Goal: Use online tool/utility: Utilize a website feature to perform a specific function

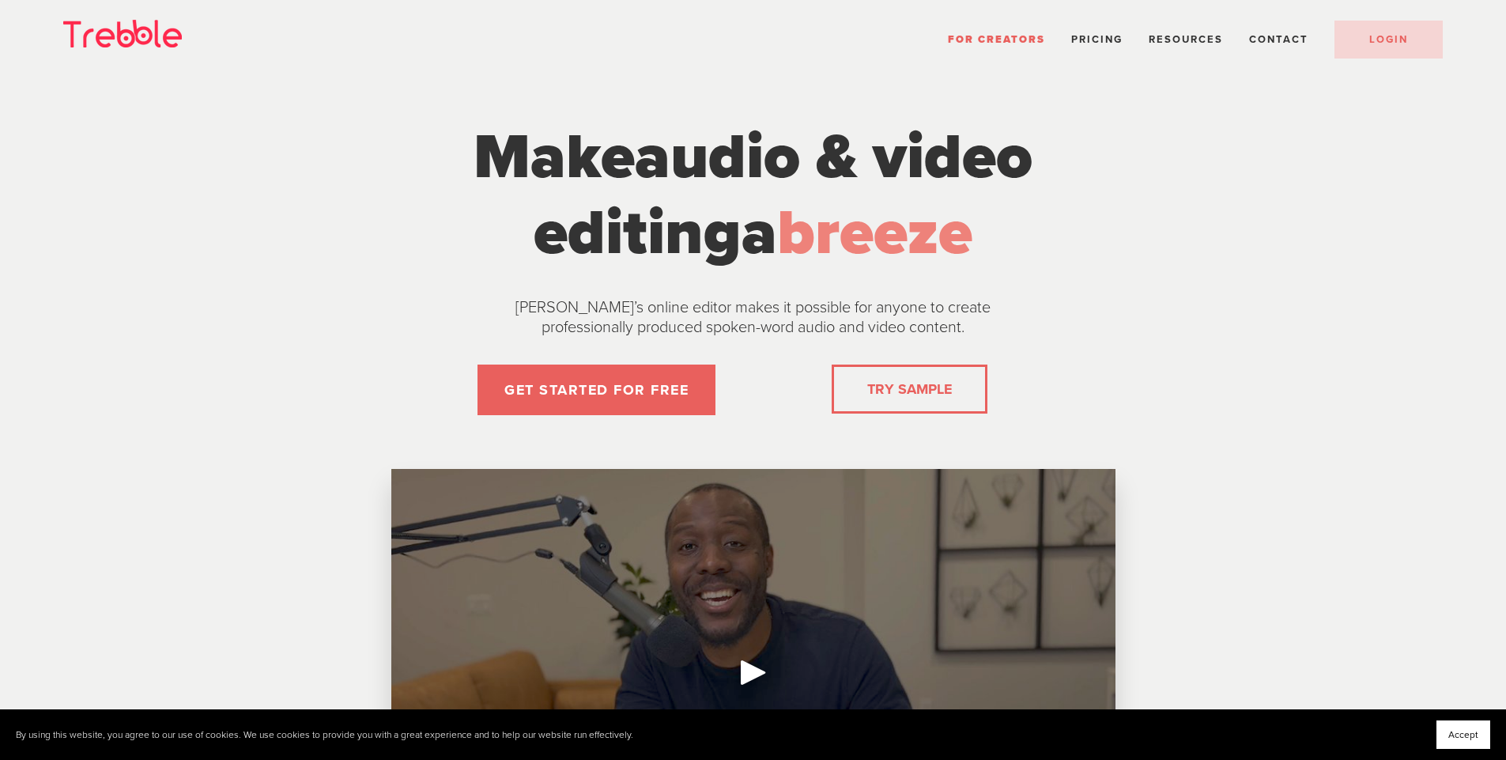
click at [1351, 42] on link "LOGIN" at bounding box center [1389, 40] width 108 height 38
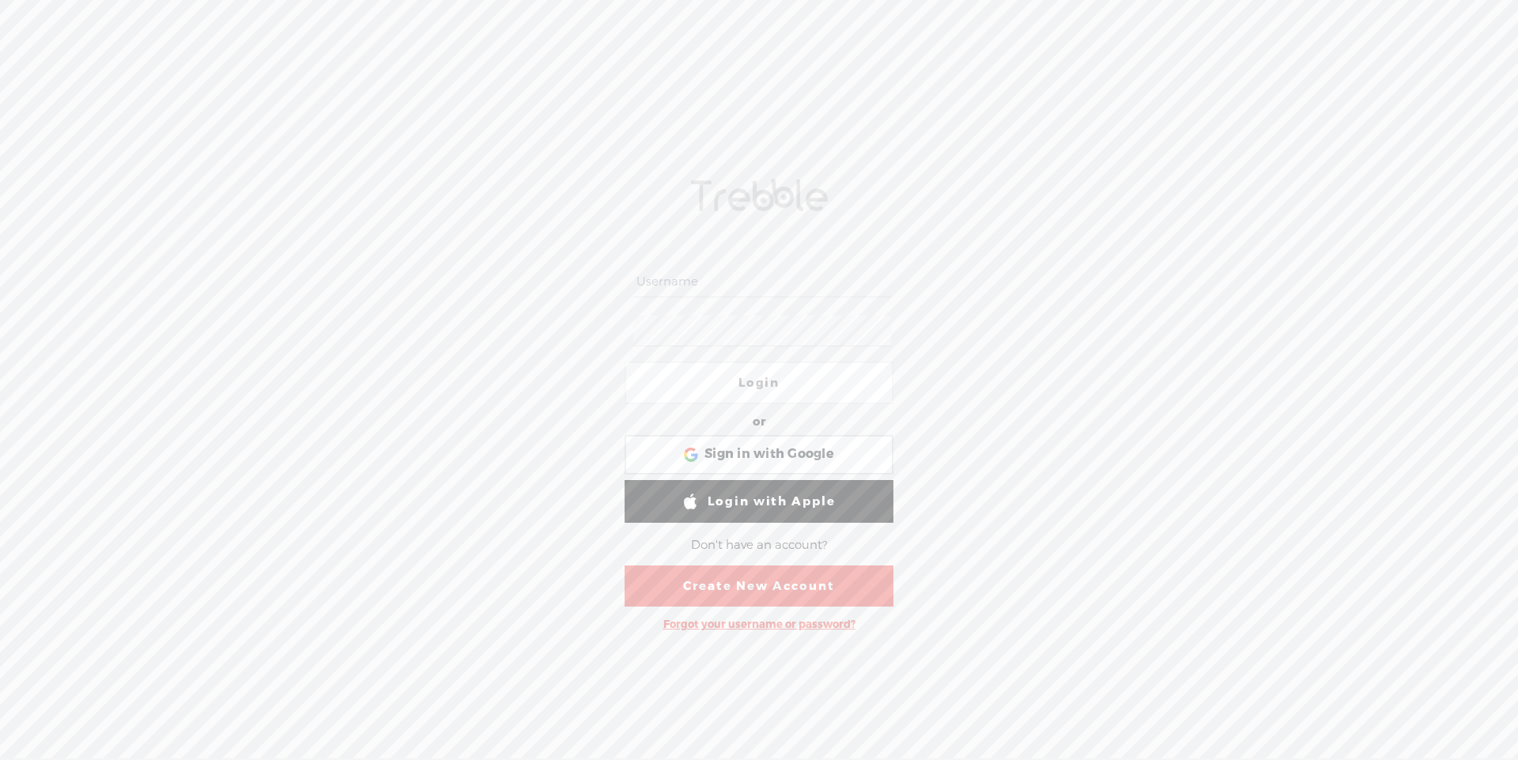
type input "cadigital"
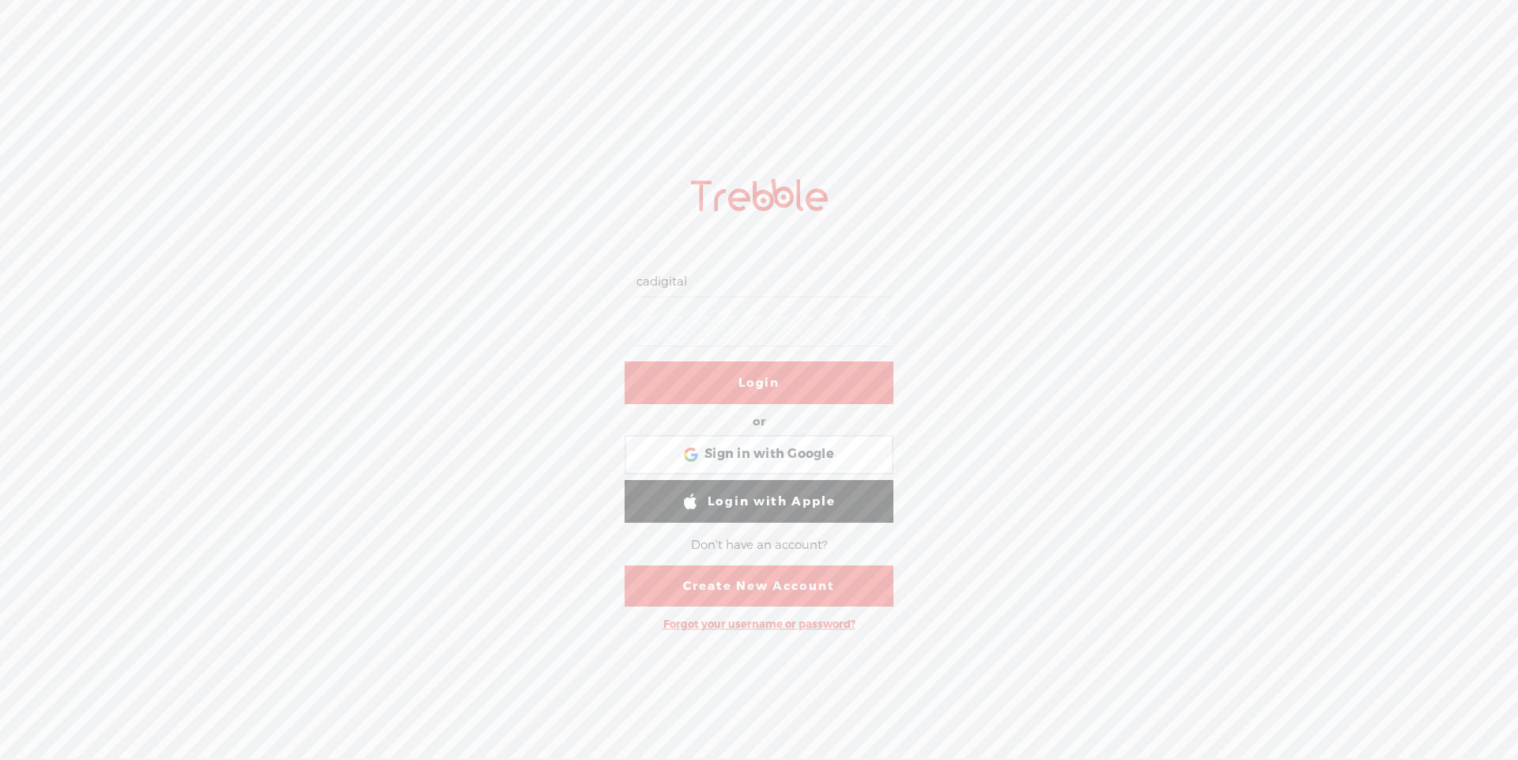
click at [770, 391] on link "Login" at bounding box center [759, 382] width 269 height 43
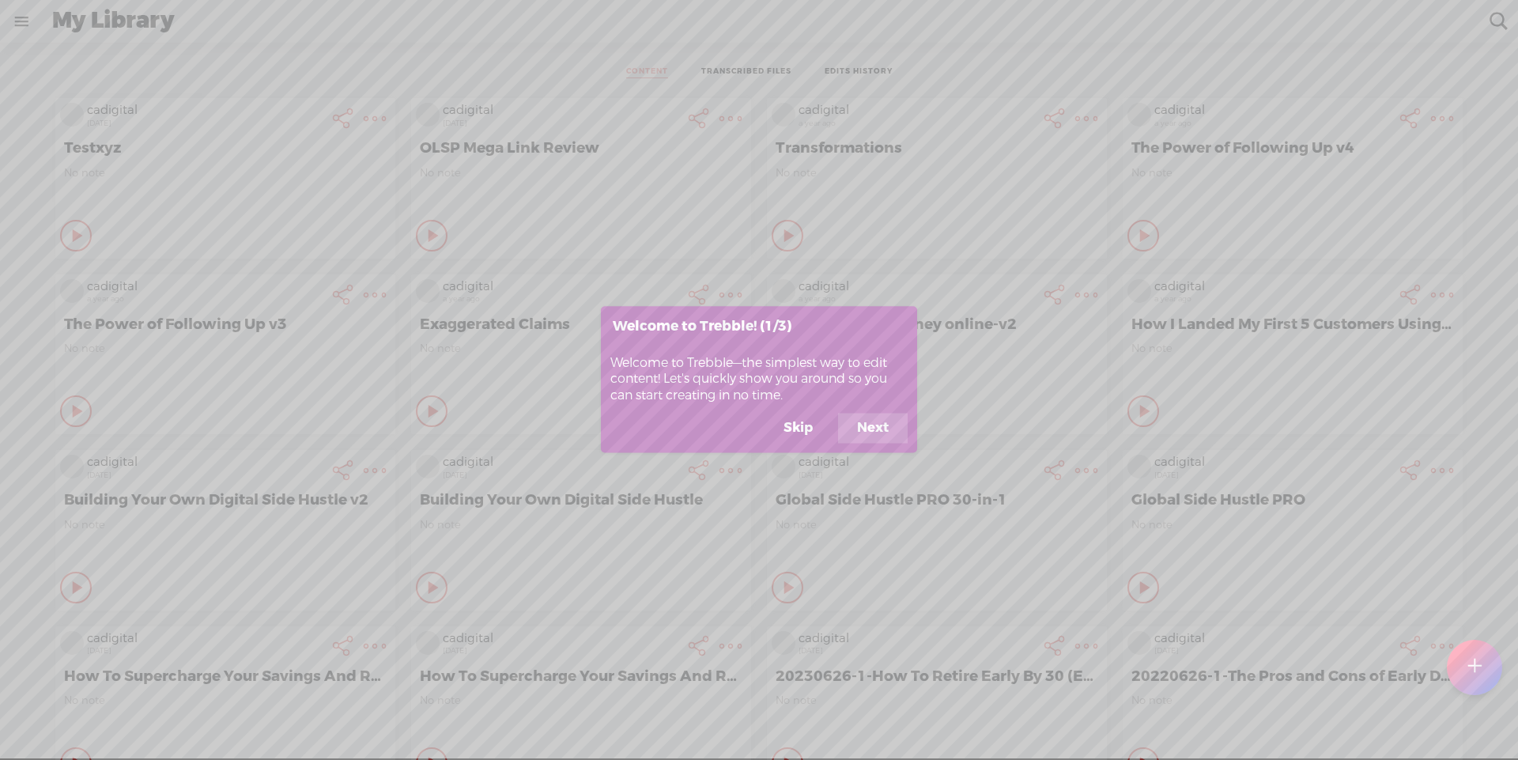
click at [793, 427] on button "Skip" at bounding box center [797, 428] width 67 height 30
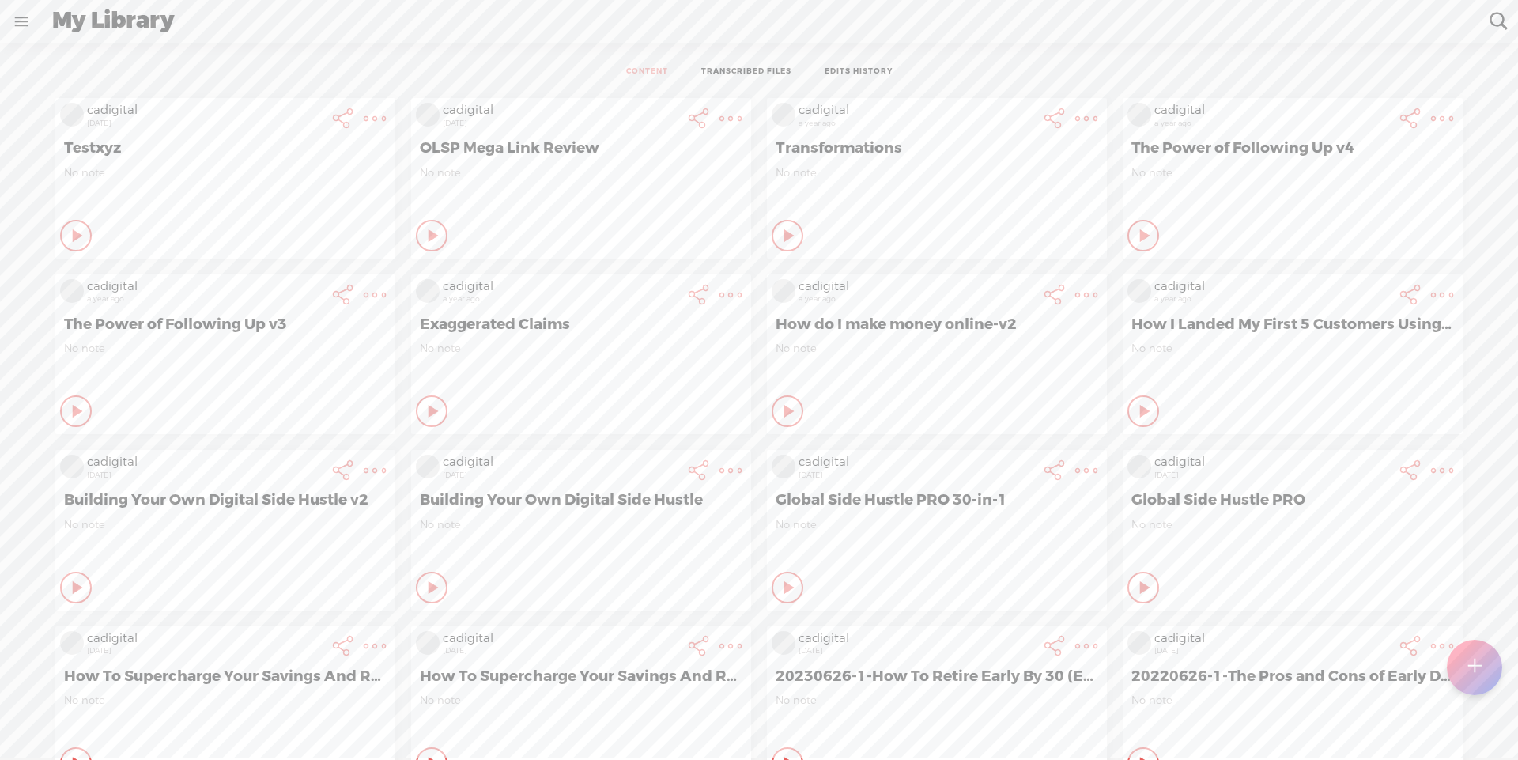
click at [1481, 678] on t at bounding box center [1473, 667] width 13 height 35
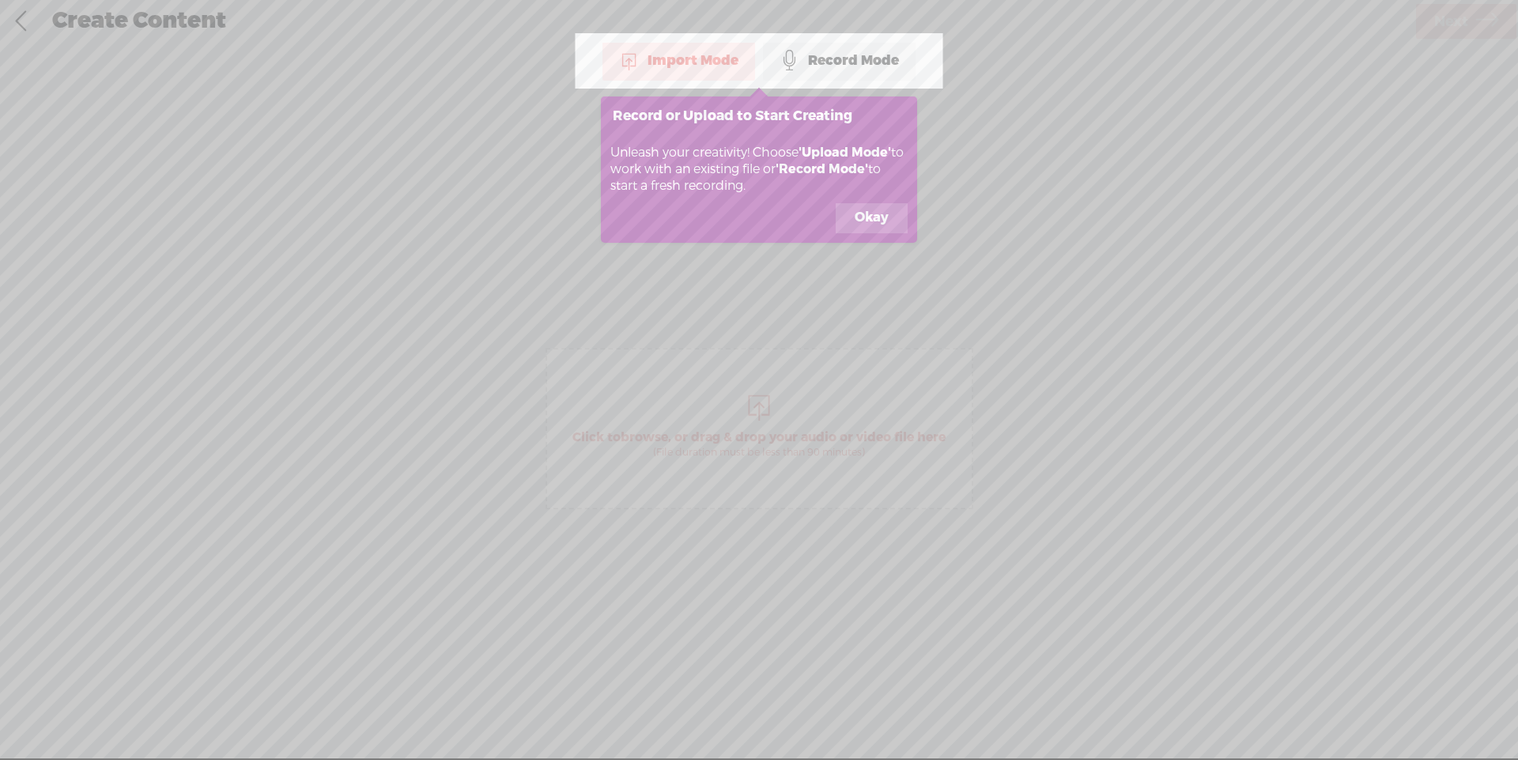
click at [879, 208] on button "Okay" at bounding box center [872, 218] width 72 height 30
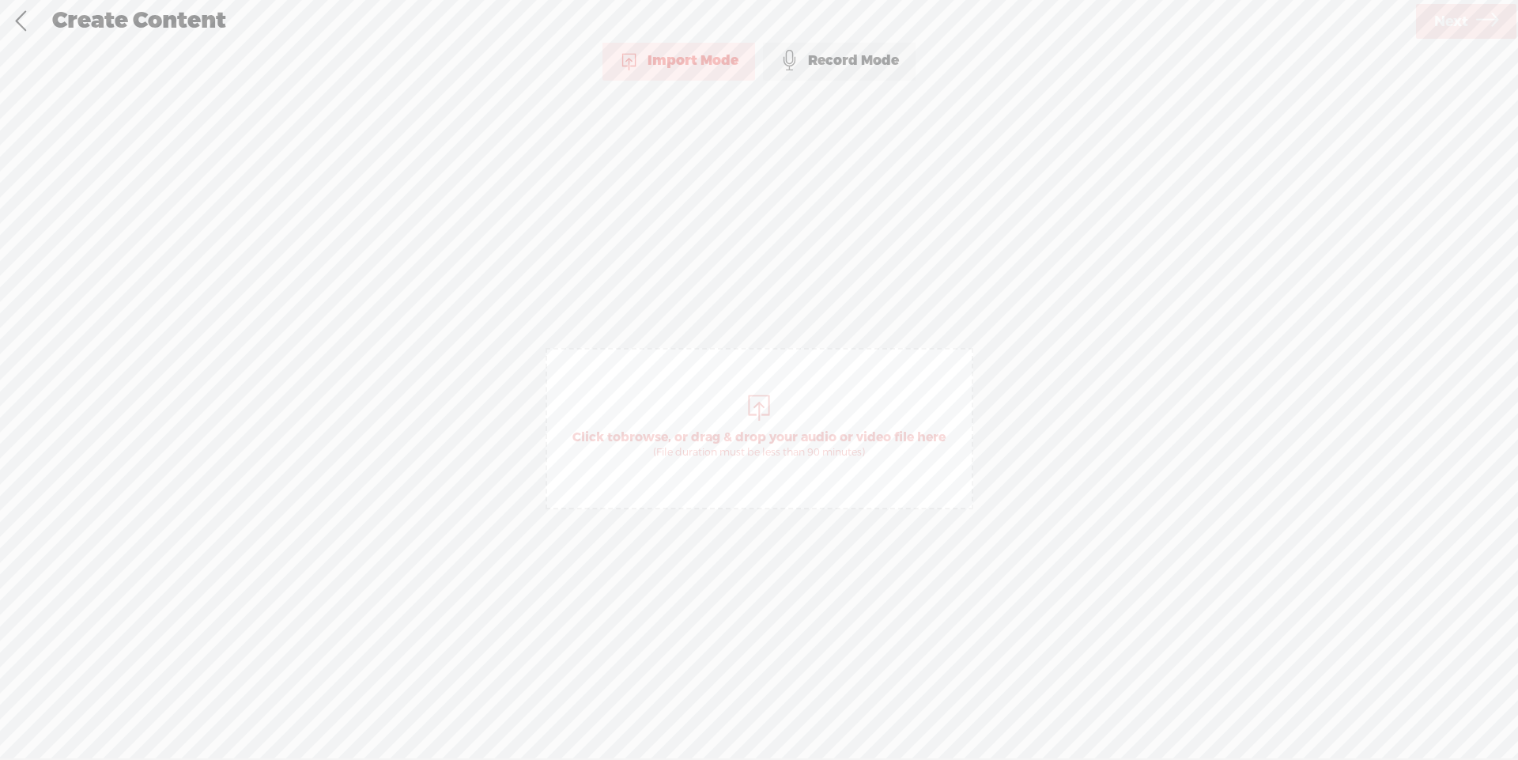
click at [703, 62] on div "Import Mode" at bounding box center [678, 61] width 153 height 40
click at [761, 432] on span "Click to browse , or drag & drop your audio or video file here (File duration m…" at bounding box center [758, 443] width 389 height 45
click at [1455, 10] on span "Next" at bounding box center [1451, 22] width 34 height 40
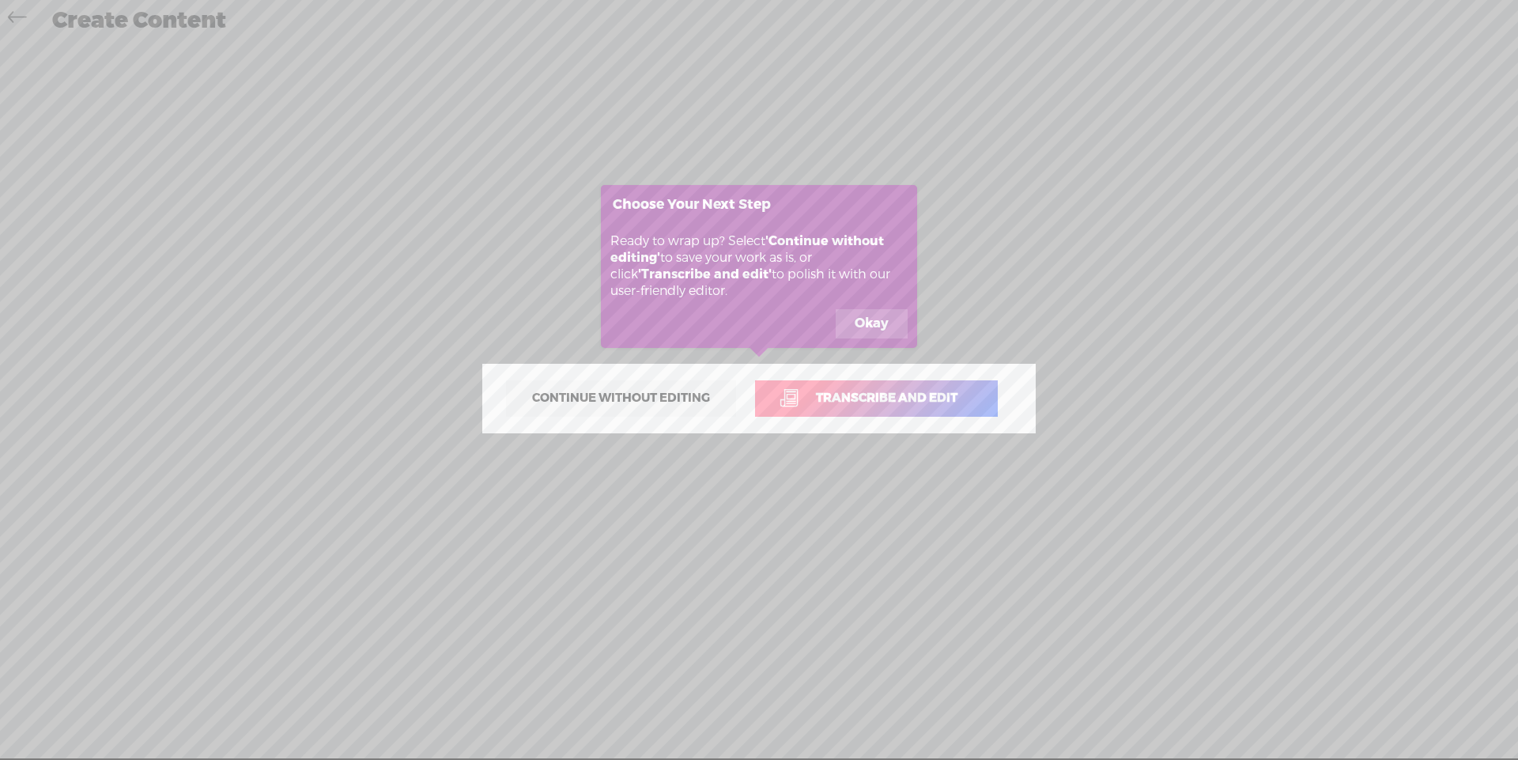
click at [866, 320] on button "Okay" at bounding box center [872, 324] width 72 height 30
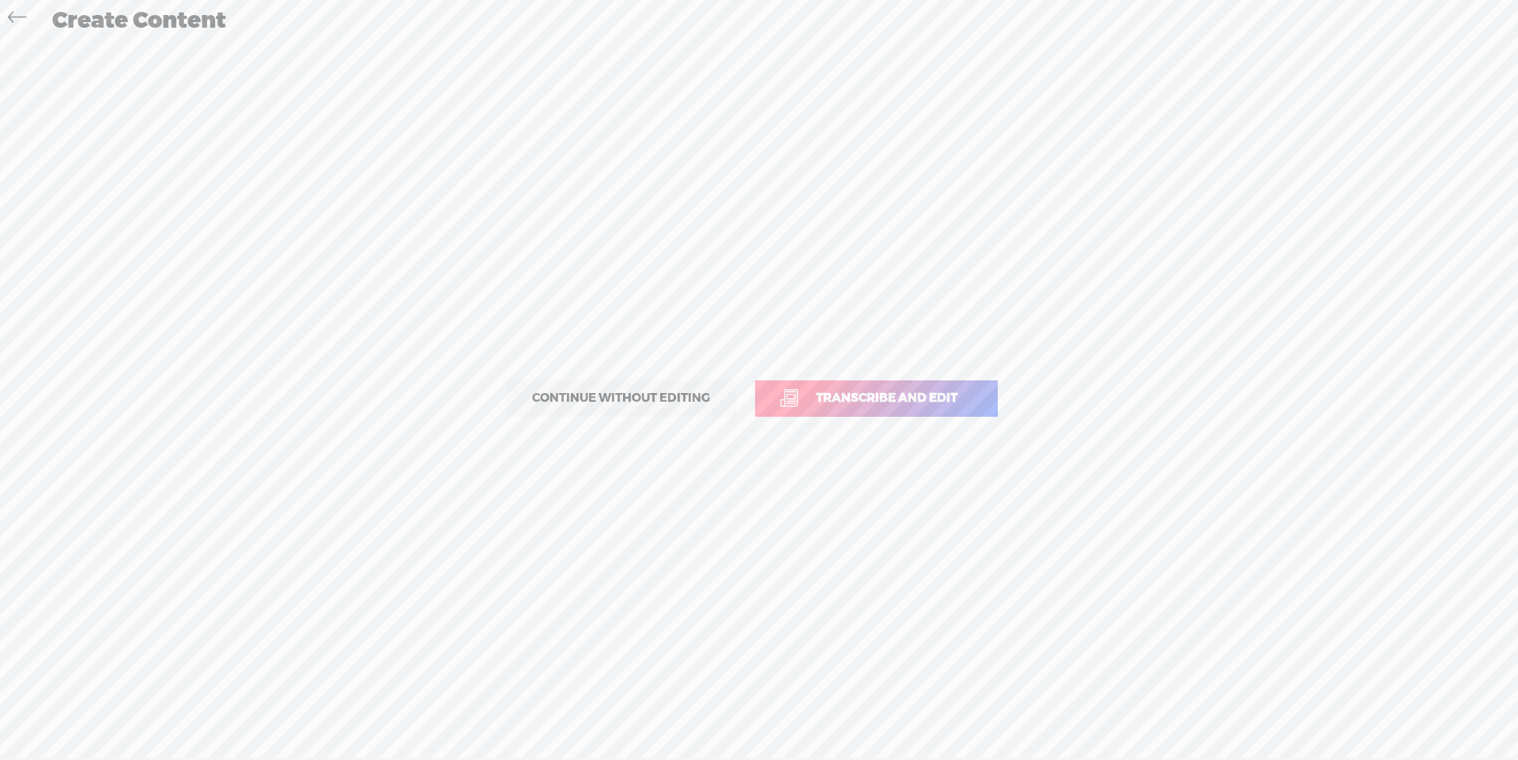
click at [863, 391] on span "Transcribe and edit" at bounding box center [886, 398] width 175 height 18
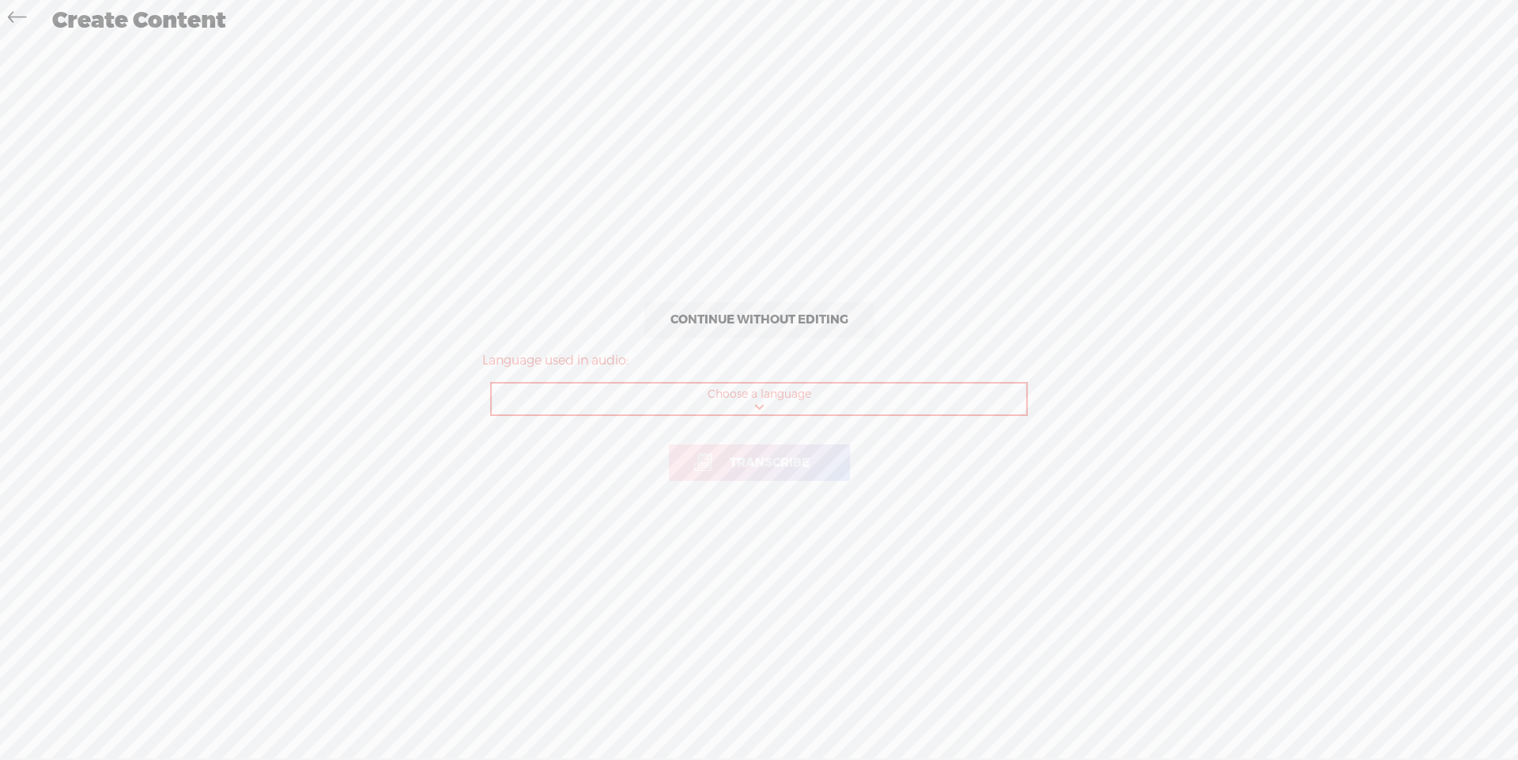
click at [872, 395] on select "Choose a language Afrikaans Albanian Amharic Arabic, Gulf Arabic, Modern Standa…" at bounding box center [760, 399] width 536 height 32
select select "en-US"
click at [492, 383] on select "Choose a language Afrikaans Albanian Amharic Arabic, Gulf Arabic, Modern Standa…" at bounding box center [760, 399] width 536 height 32
click at [746, 460] on span "Transcribe" at bounding box center [769, 463] width 113 height 18
